Goal: Check status: Check status

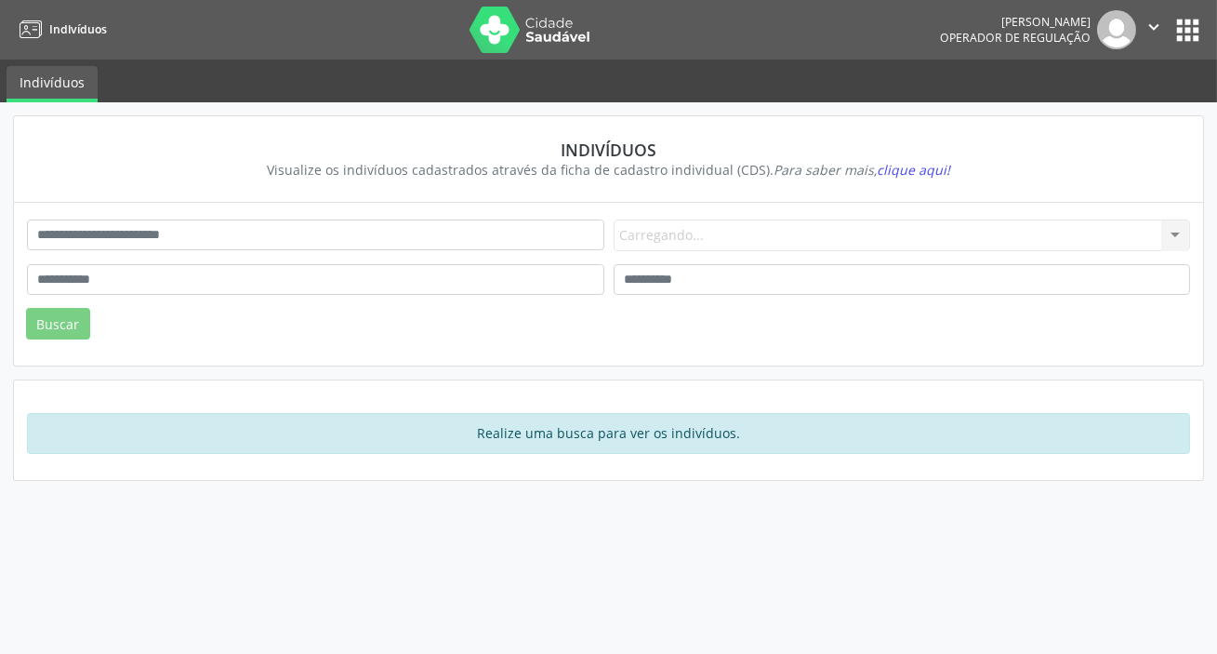
click at [694, 251] on div "Carregando... Nenhum resultado encontrado para: " " Não há nenhuma opção para s…" at bounding box center [902, 235] width 577 height 32
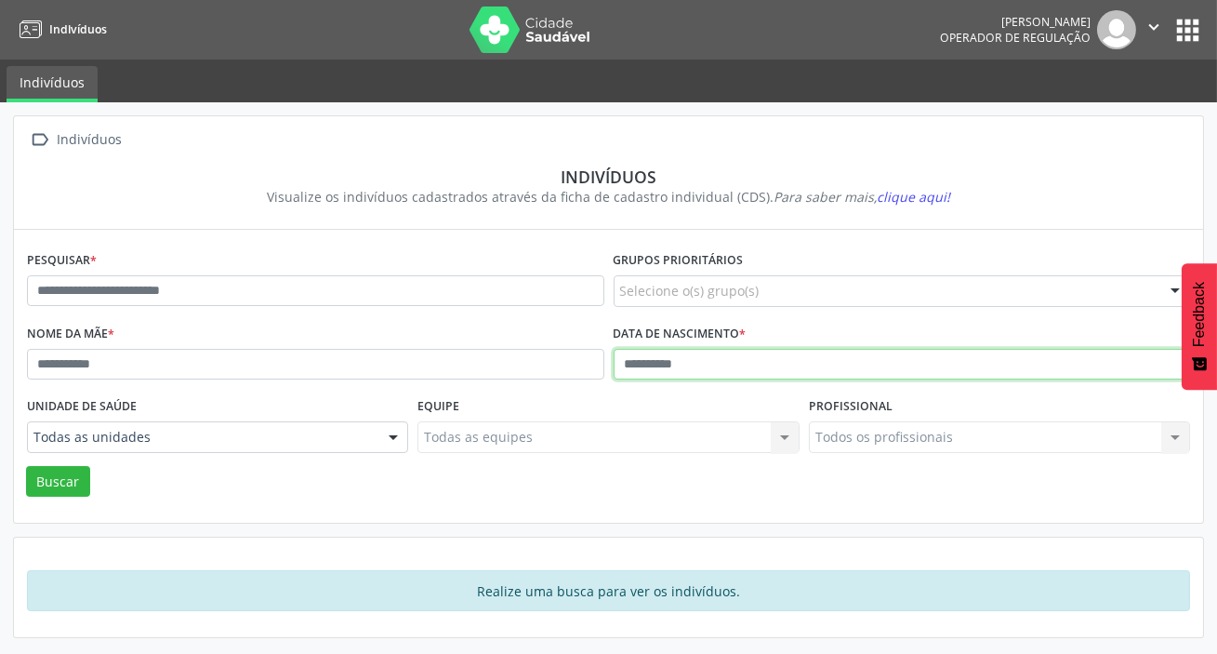
click at [686, 368] on input "text" at bounding box center [902, 365] width 577 height 32
type input "**********"
click at [26, 466] on button "Buscar" at bounding box center [58, 482] width 64 height 32
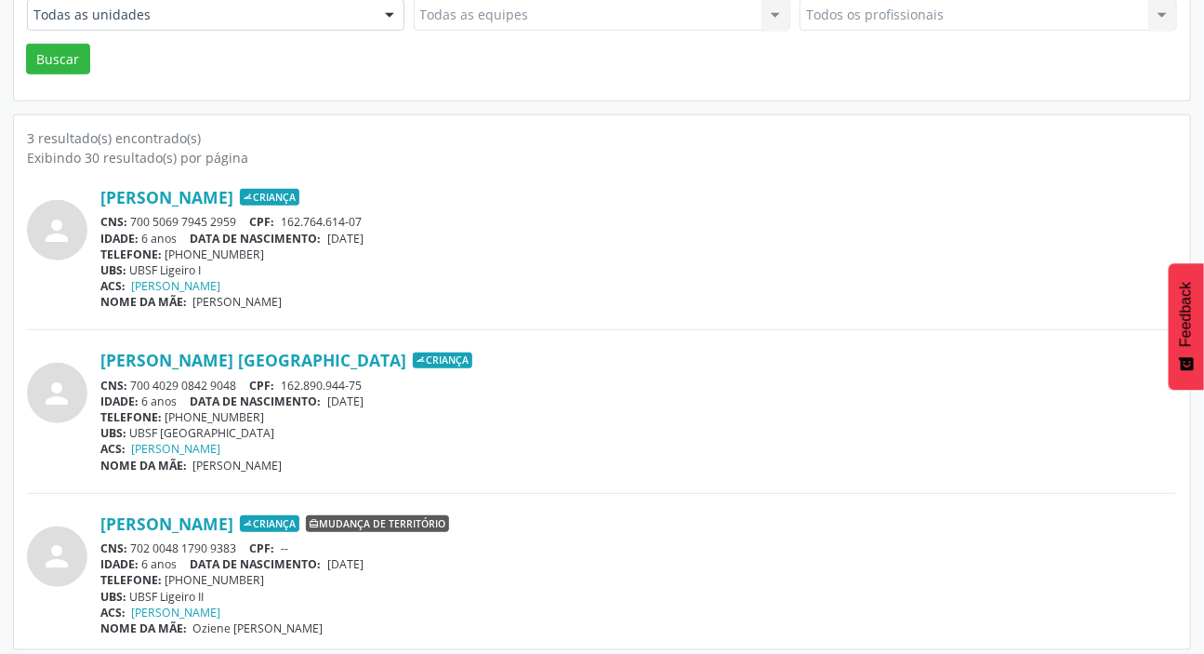
scroll to position [430, 0]
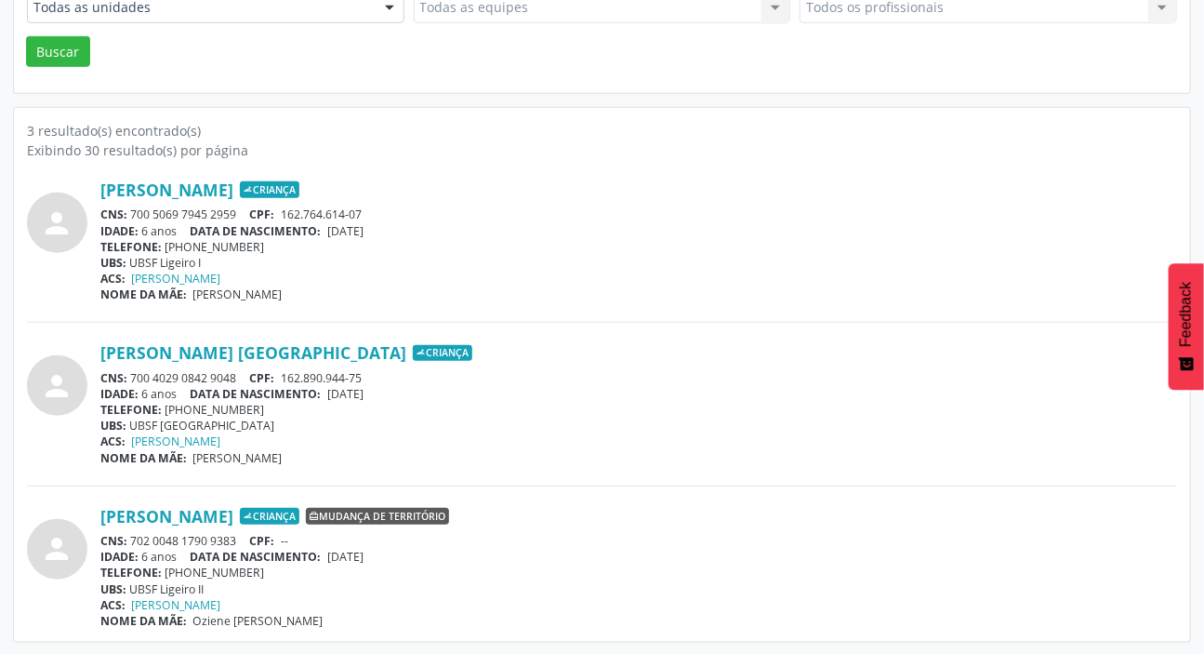
drag, startPoint x: 134, startPoint y: 213, endPoint x: 235, endPoint y: 199, distance: 102.3
click at [235, 199] on div "[PERSON_NAME] Criança CNS: 700 5069 7945 2959 CPF: 162.764.614-07 IDADE: 6 anos…" at bounding box center [638, 240] width 1077 height 123
copy div "700 5069 7945 2959"
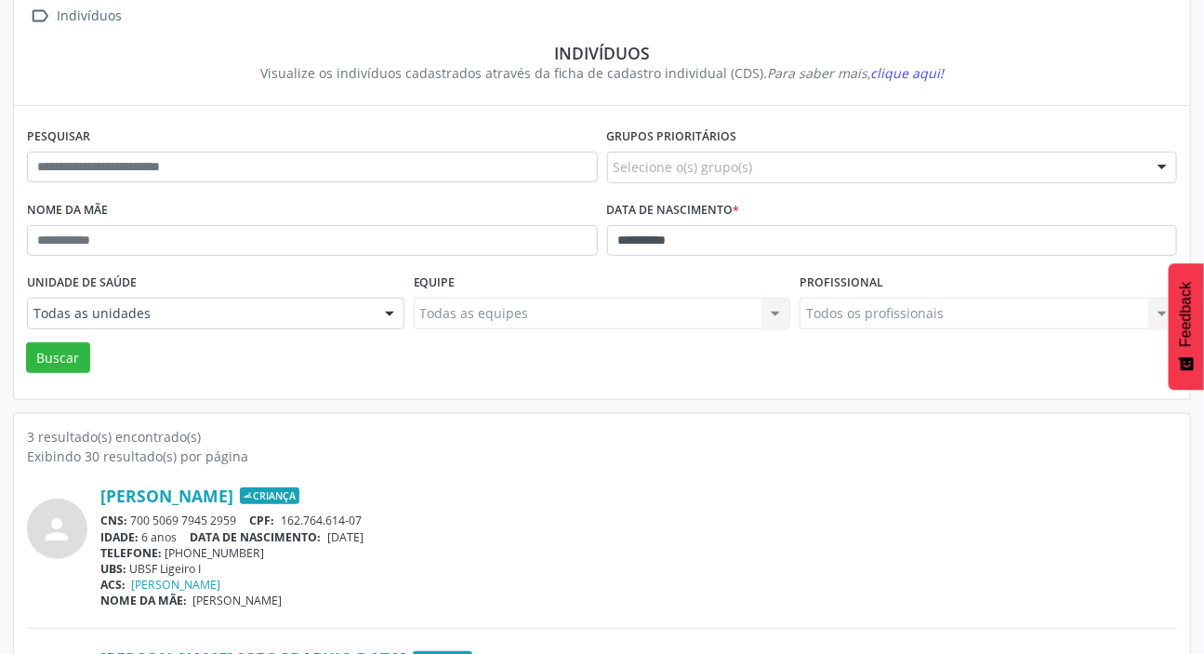
scroll to position [0, 0]
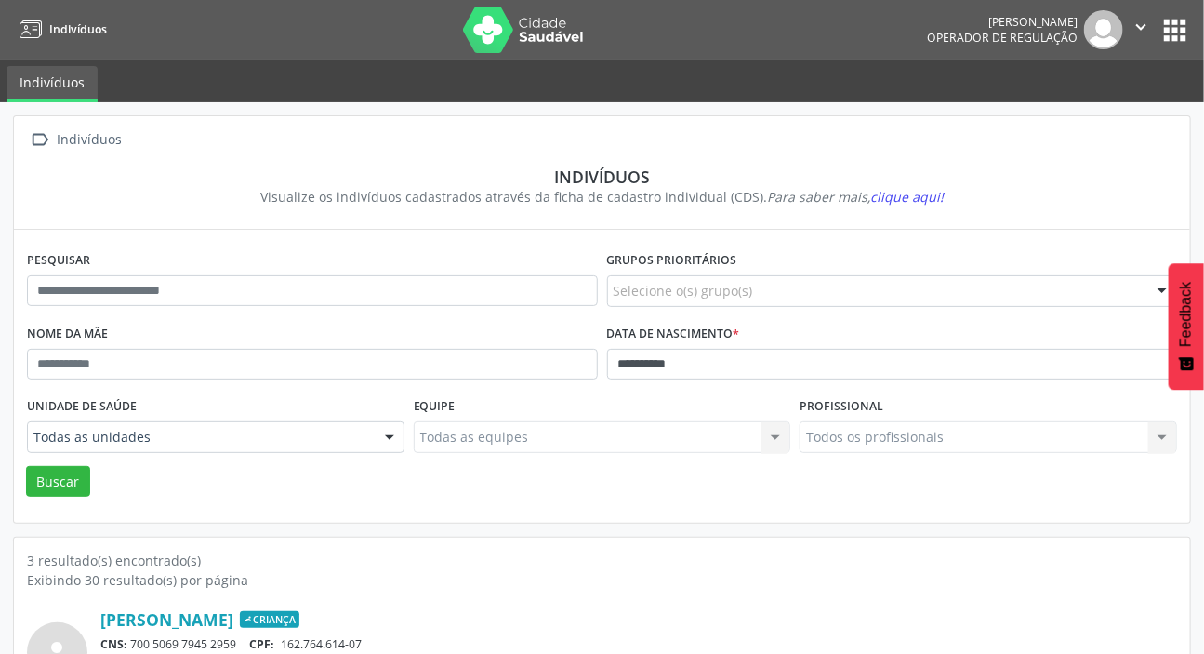
click at [1172, 27] on button "apps" at bounding box center [1175, 30] width 33 height 33
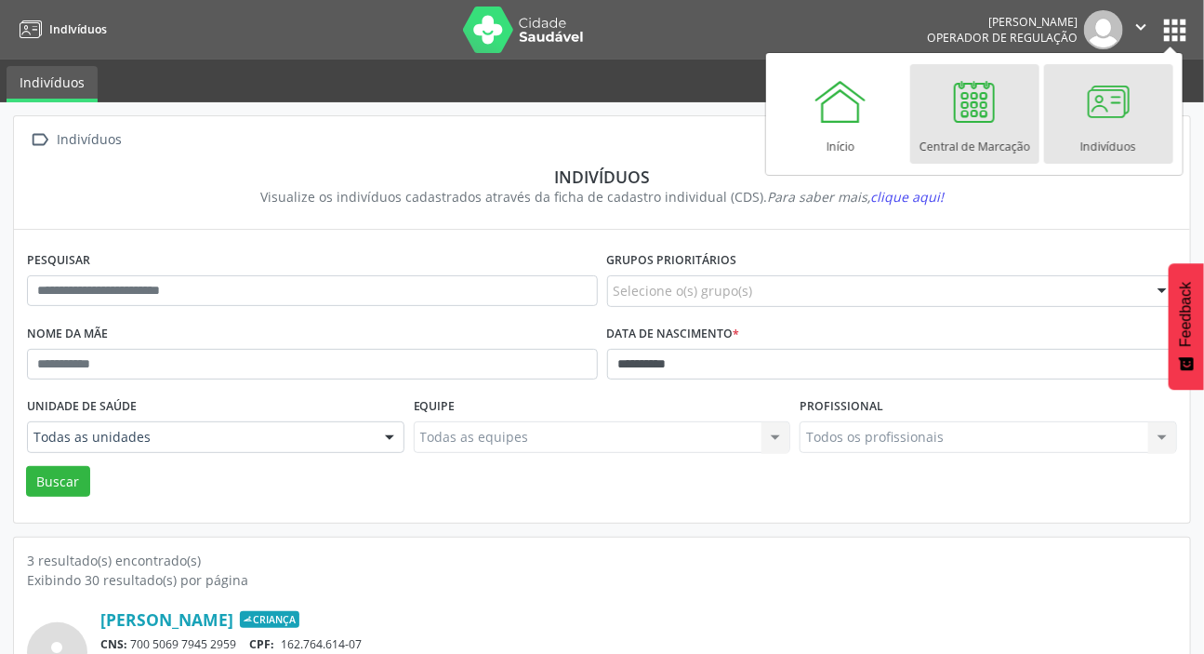
click at [941, 129] on div "Central de Marcação" at bounding box center [975, 141] width 111 height 25
